Goal: Task Accomplishment & Management: Manage account settings

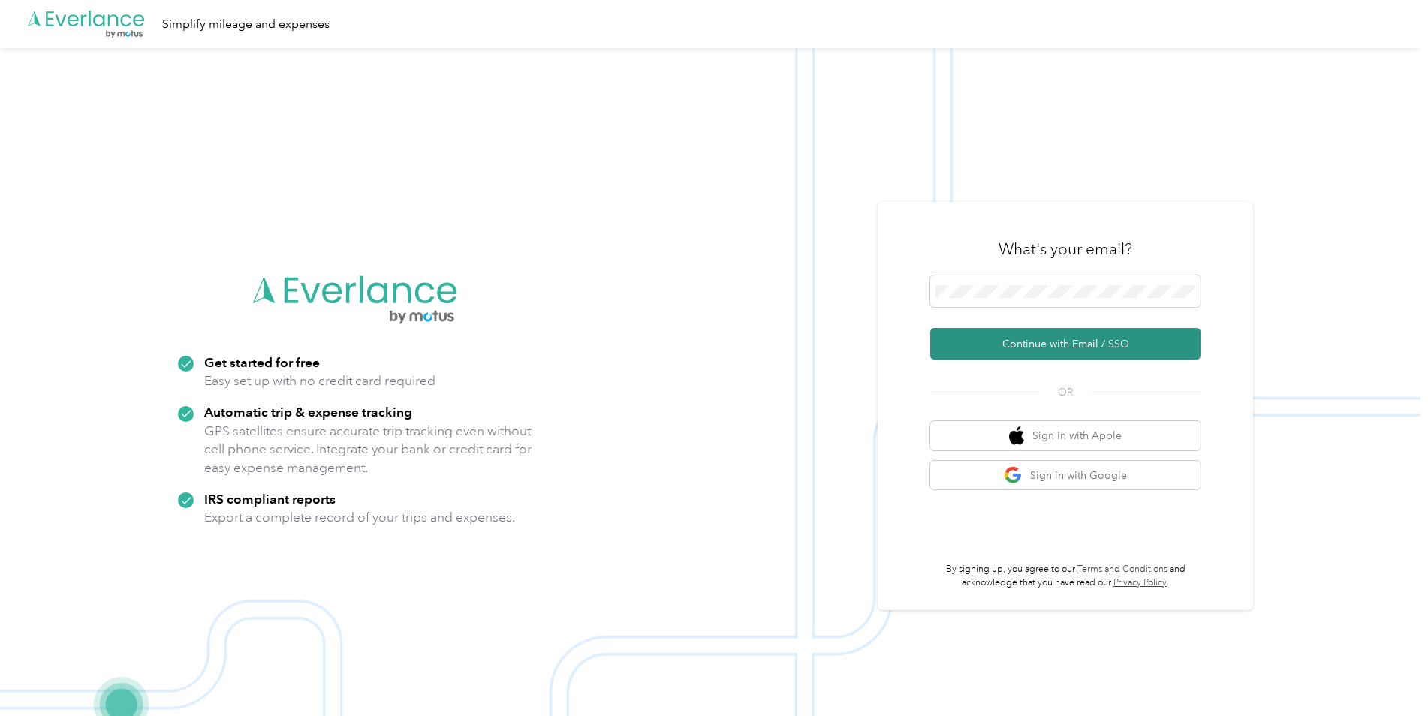
click at [1000, 341] on button "Continue with Email / SSO" at bounding box center [1065, 344] width 270 height 32
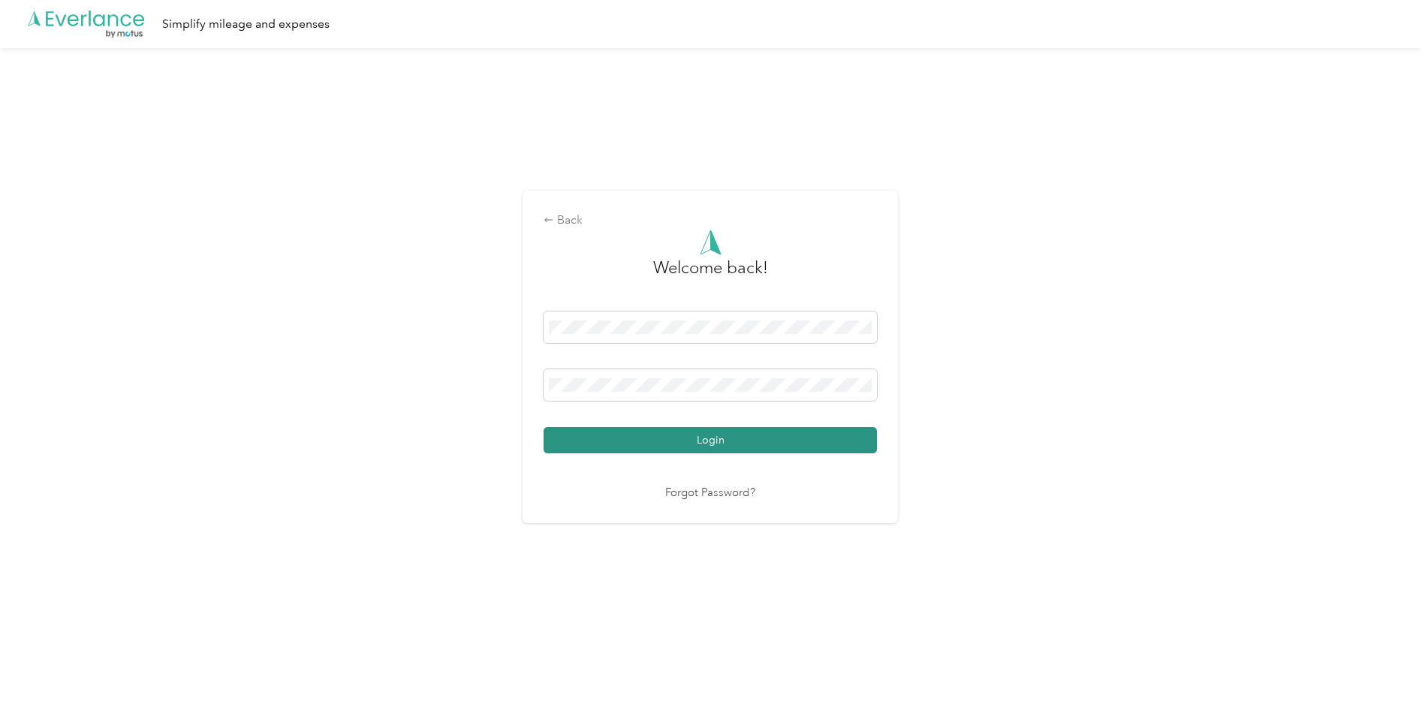
click at [667, 432] on button "Login" at bounding box center [710, 440] width 333 height 26
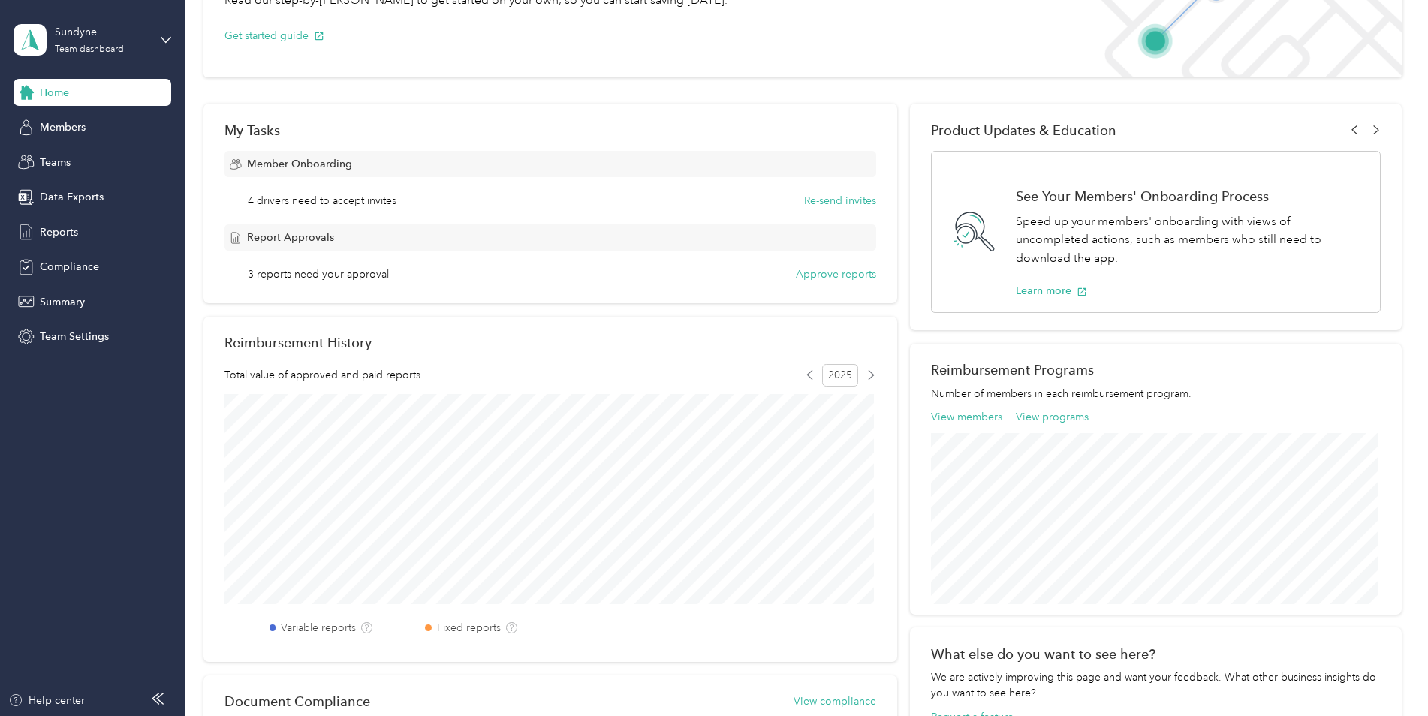
scroll to position [148, 0]
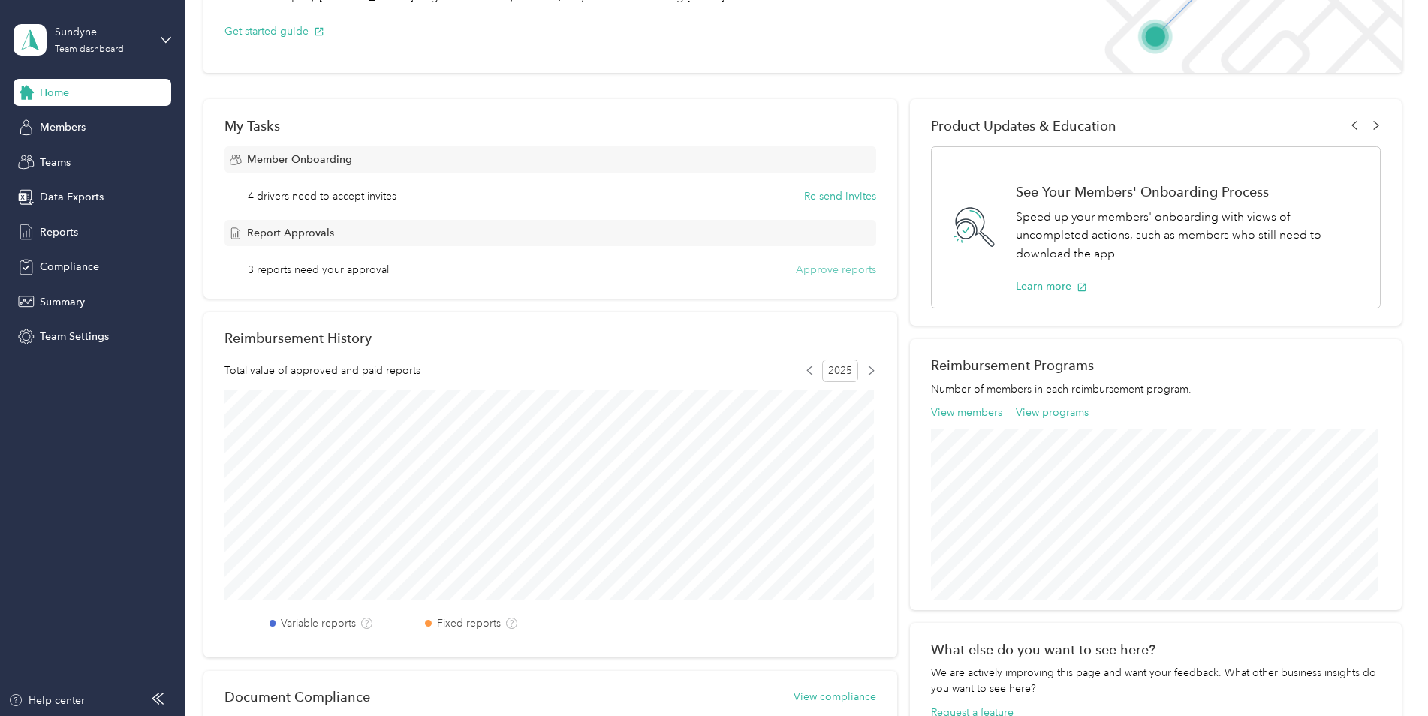
click at [836, 272] on button "Approve reports" at bounding box center [836, 270] width 80 height 16
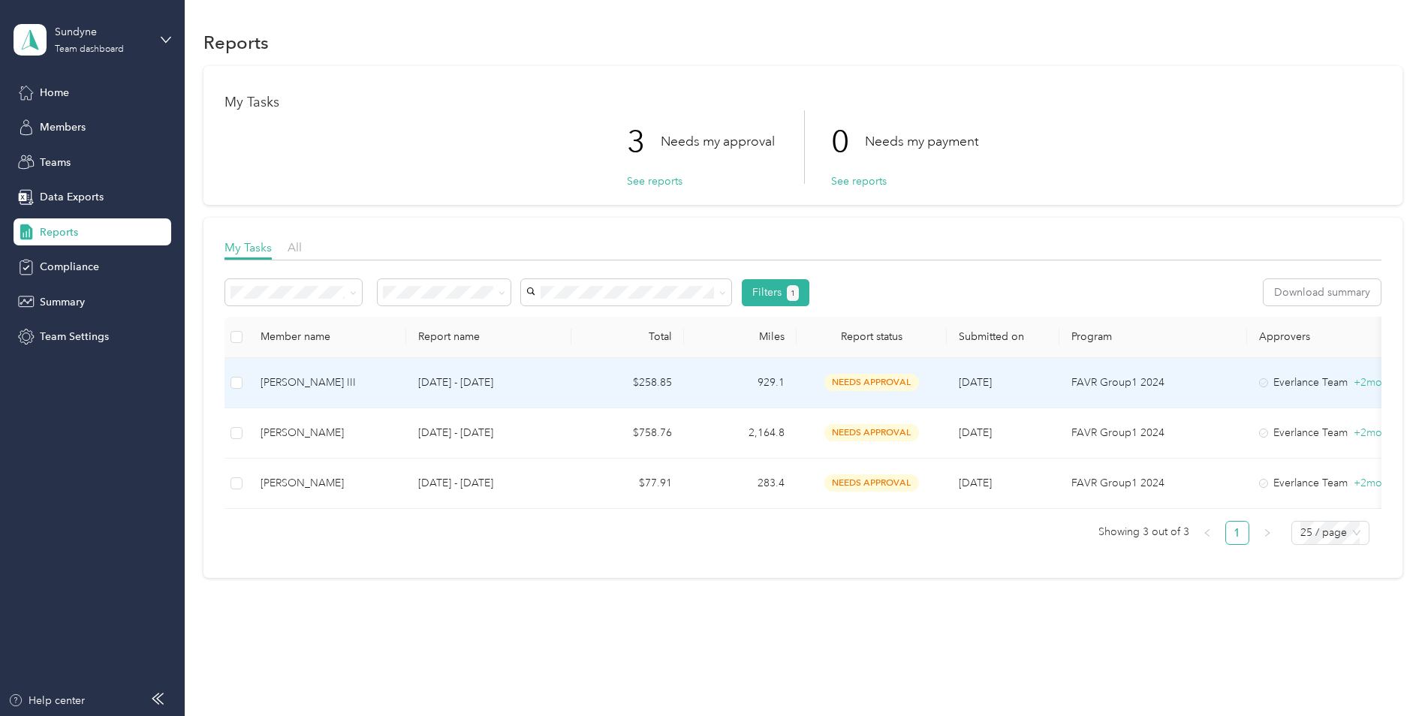
click at [866, 383] on span "needs approval" at bounding box center [871, 382] width 95 height 17
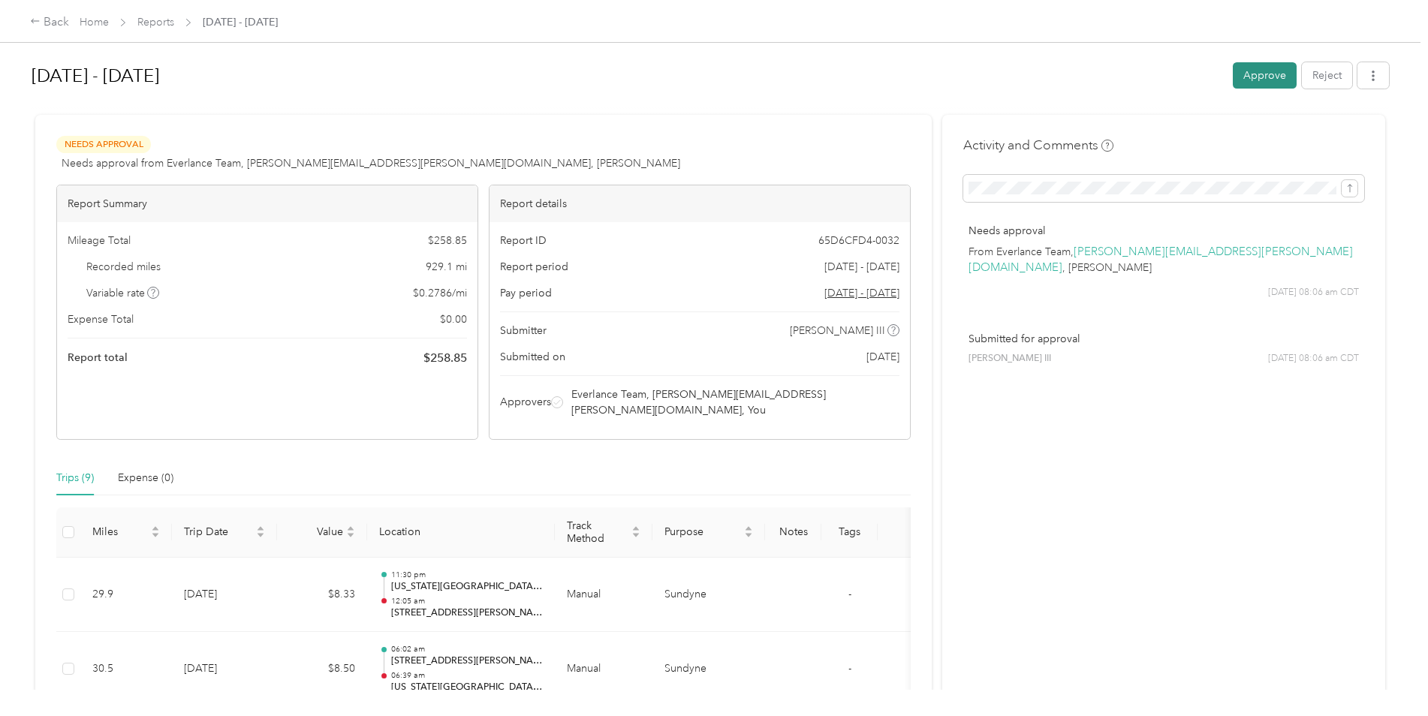
click at [1254, 81] on button "Approve" at bounding box center [1265, 75] width 64 height 26
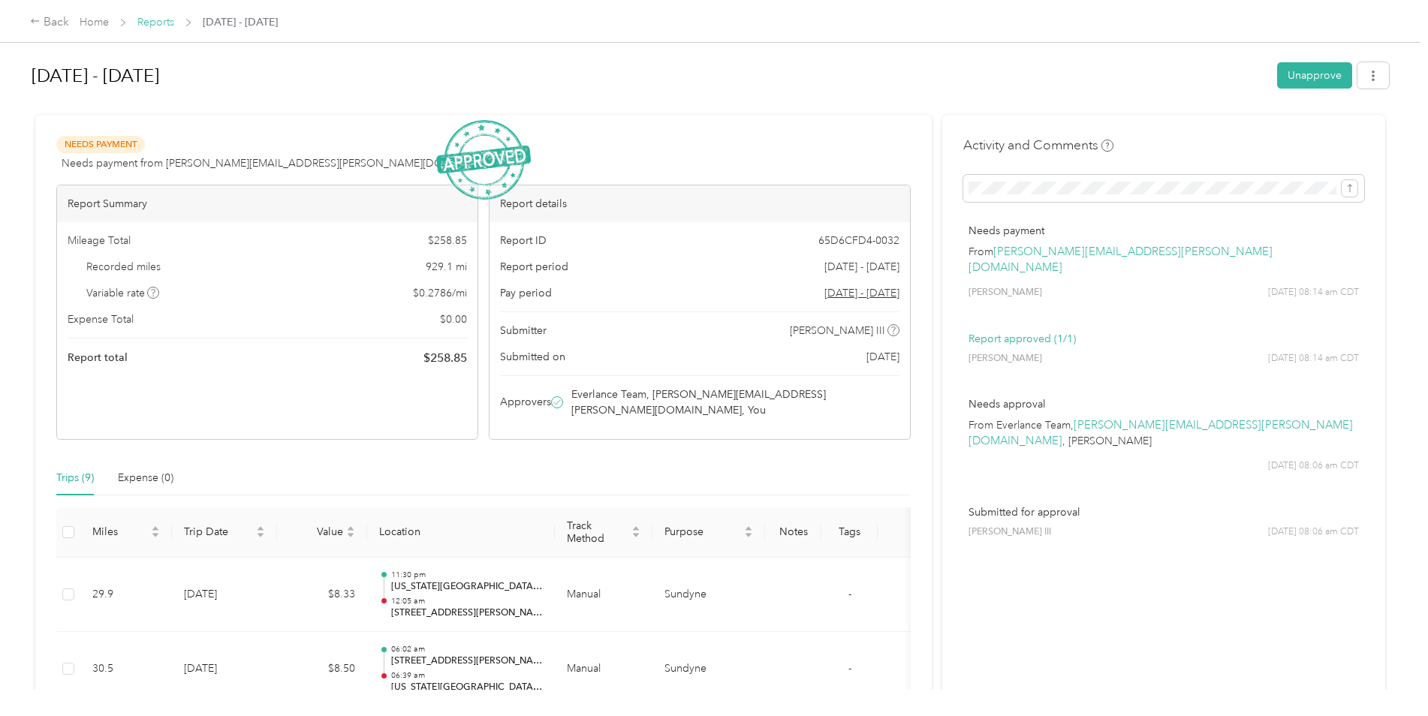
click at [160, 20] on link "Reports" at bounding box center [155, 22] width 37 height 13
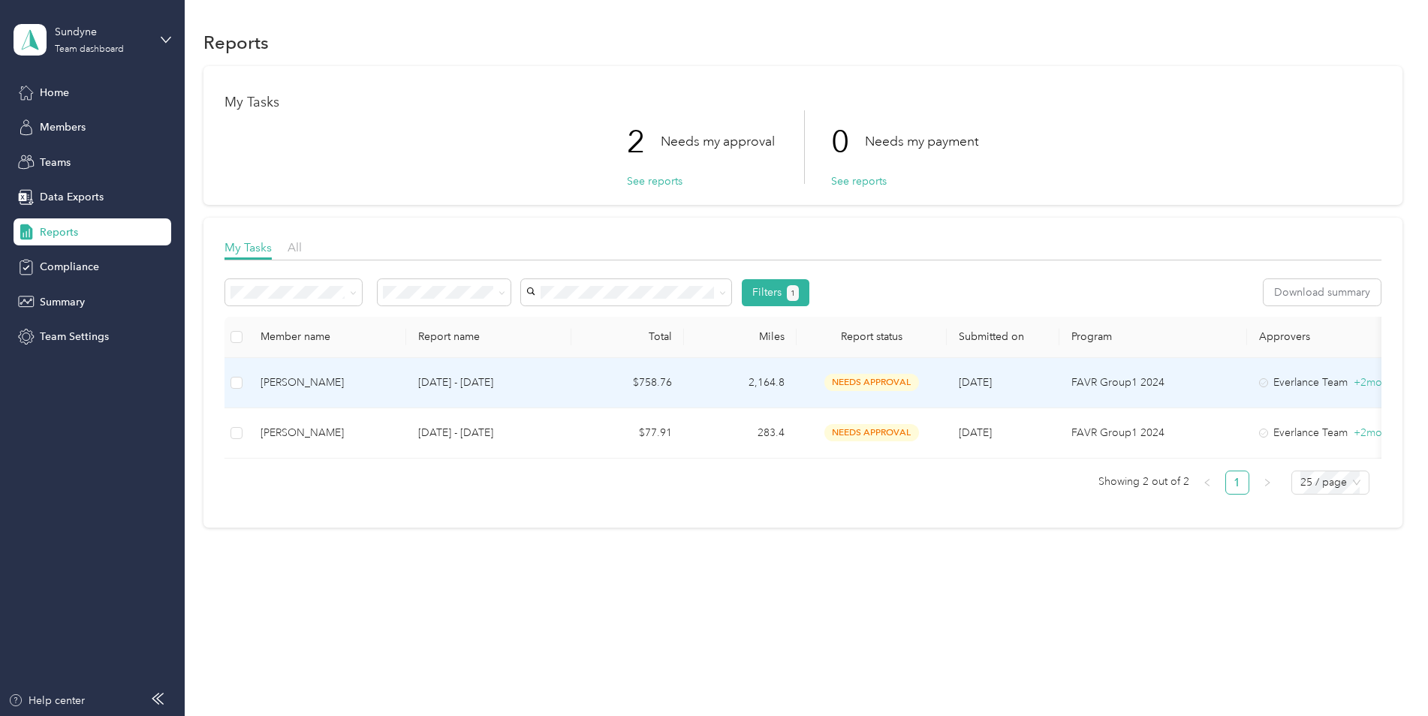
click at [845, 381] on span "needs approval" at bounding box center [871, 382] width 95 height 17
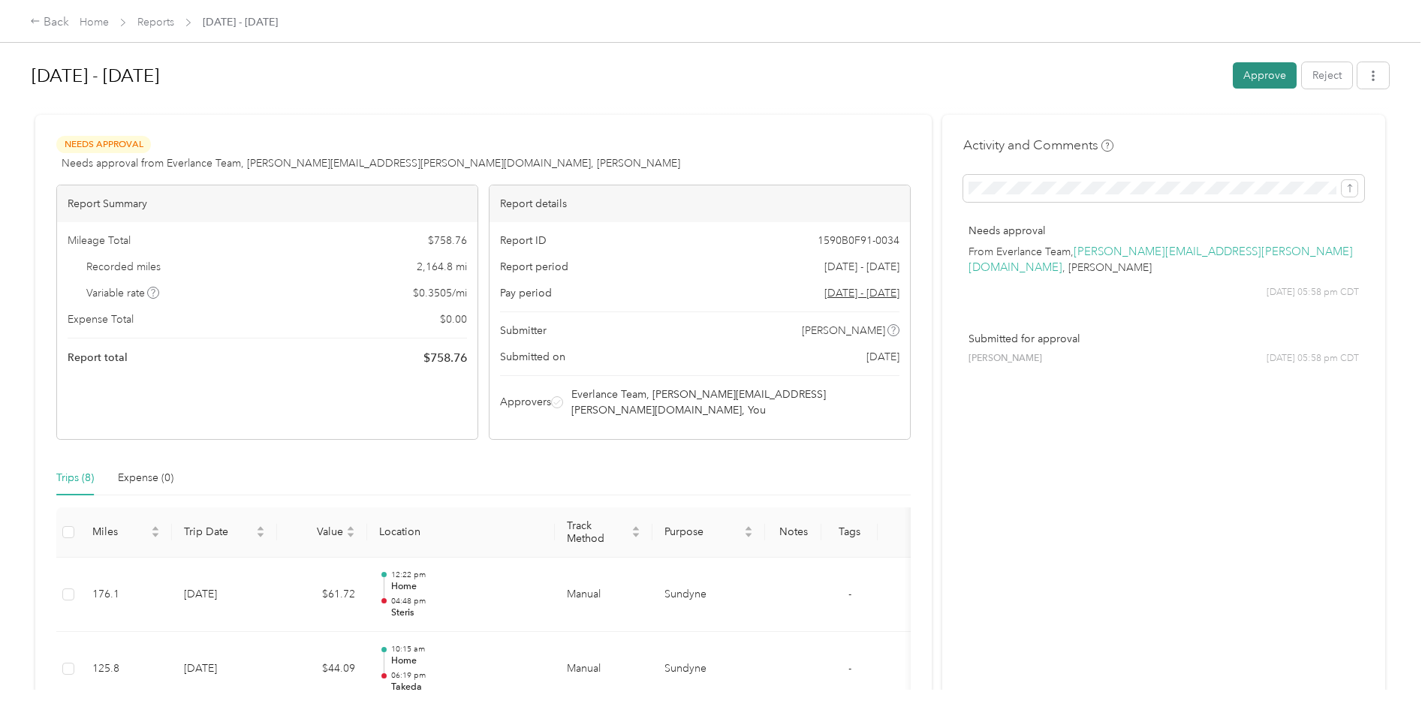
click at [1264, 80] on button "Approve" at bounding box center [1265, 75] width 64 height 26
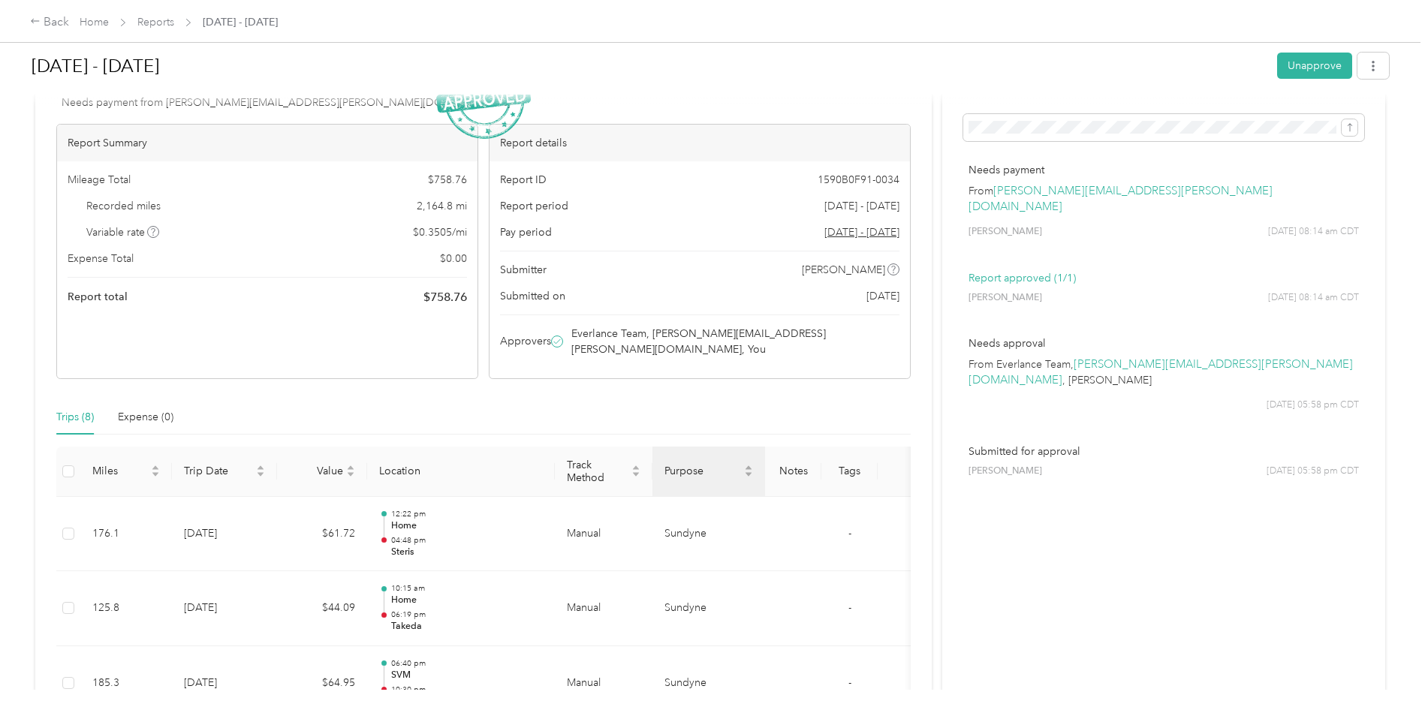
scroll to position [63, 0]
click at [156, 26] on link "Reports" at bounding box center [155, 22] width 37 height 13
